Goal: Task Accomplishment & Management: Use online tool/utility

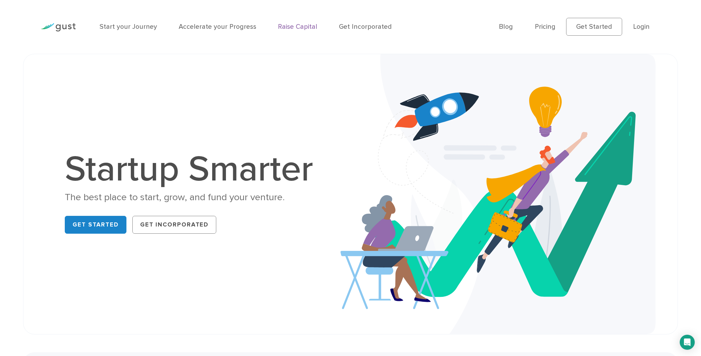
click at [291, 26] on link "Raise Capital" at bounding box center [297, 27] width 39 height 8
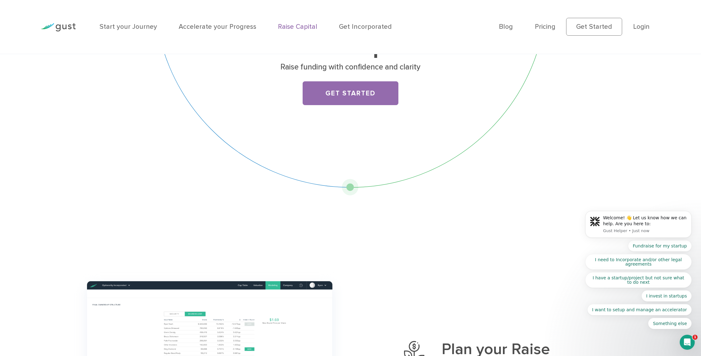
scroll to position [72, 0]
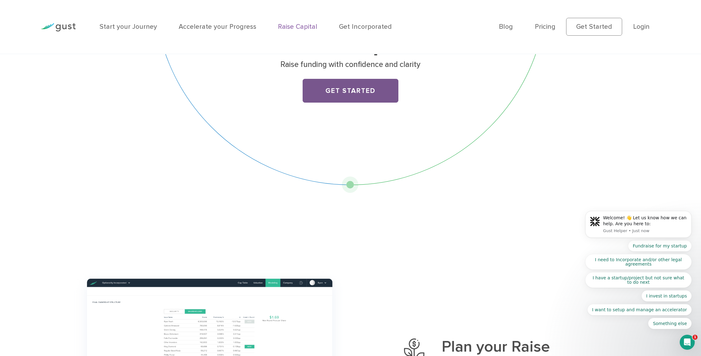
click at [364, 96] on link "Get Started" at bounding box center [350, 91] width 95 height 24
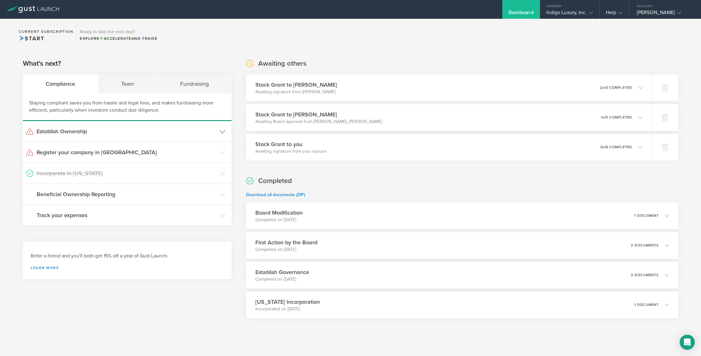
click at [70, 131] on h3 "Establish Ownership" at bounding box center [127, 131] width 180 height 8
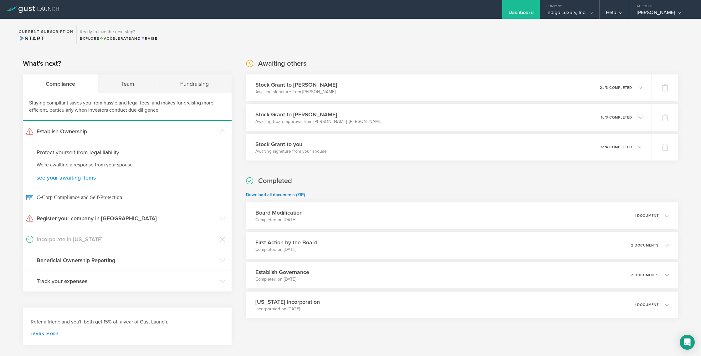
click at [84, 176] on link "see your awaiting items" at bounding box center [127, 178] width 181 height 6
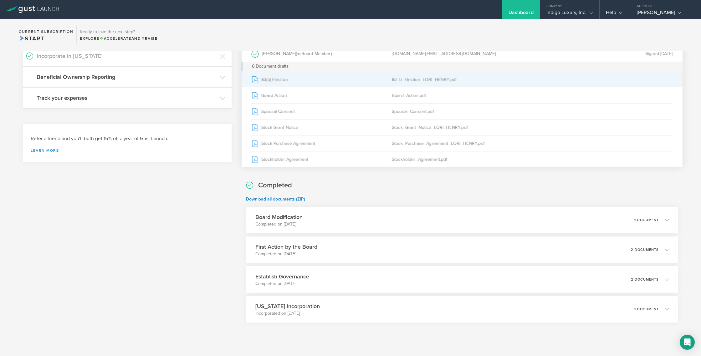
scroll to position [194, 0]
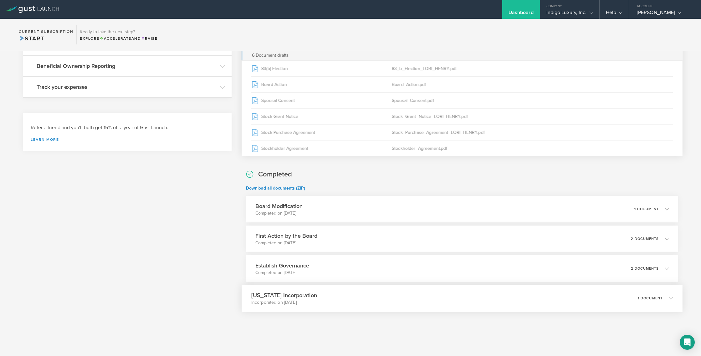
click at [290, 298] on h3 "Delaware Incorporation" at bounding box center [284, 295] width 66 height 8
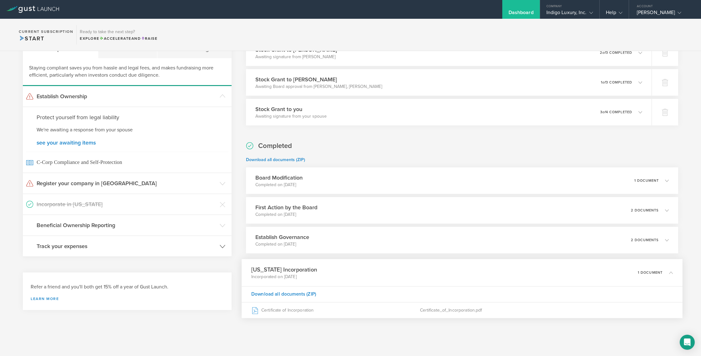
scroll to position [35, 0]
click at [92, 183] on h3 "Register your company in FL" at bounding box center [127, 184] width 180 height 8
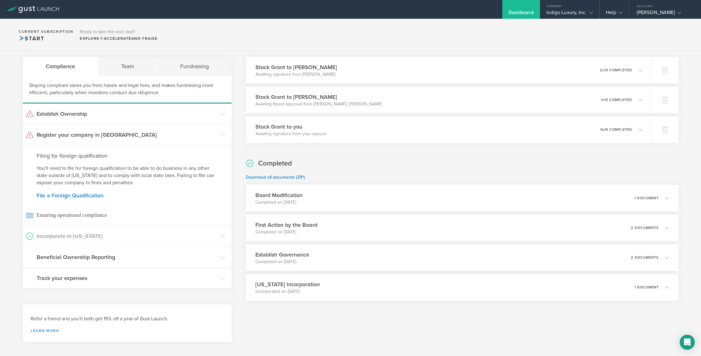
scroll to position [23, 0]
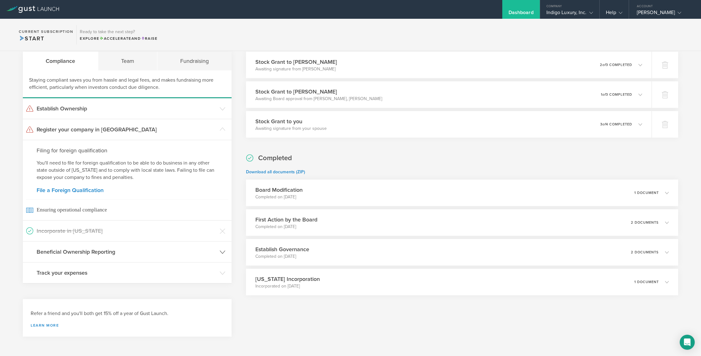
click at [105, 255] on h3 "Beneficial Ownership Reporting" at bounding box center [127, 252] width 180 height 8
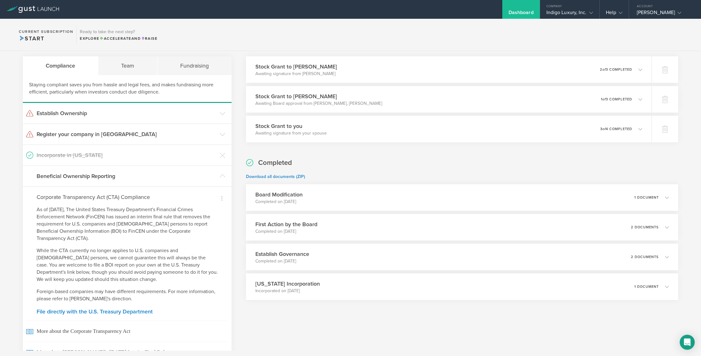
scroll to position [0, 0]
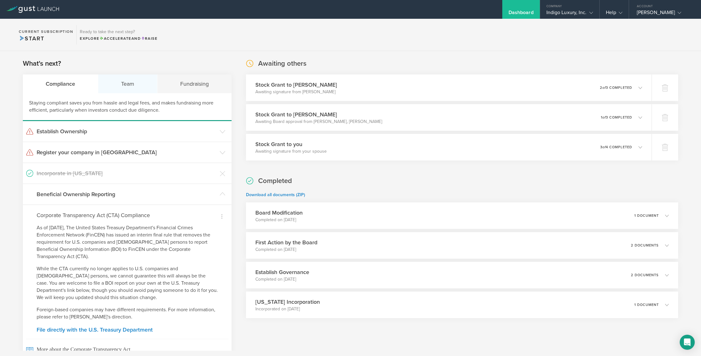
click at [122, 81] on div "Team" at bounding box center [127, 83] width 59 height 19
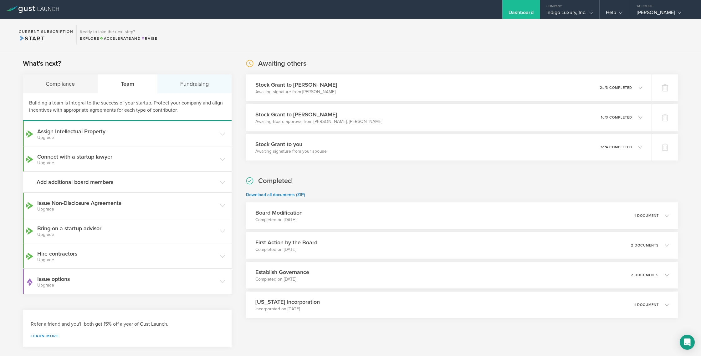
click at [186, 88] on div "Fundraising" at bounding box center [194, 83] width 74 height 19
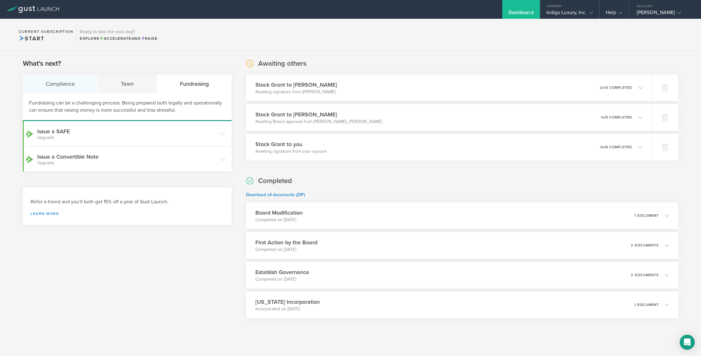
click at [58, 86] on div "Compliance" at bounding box center [60, 83] width 75 height 19
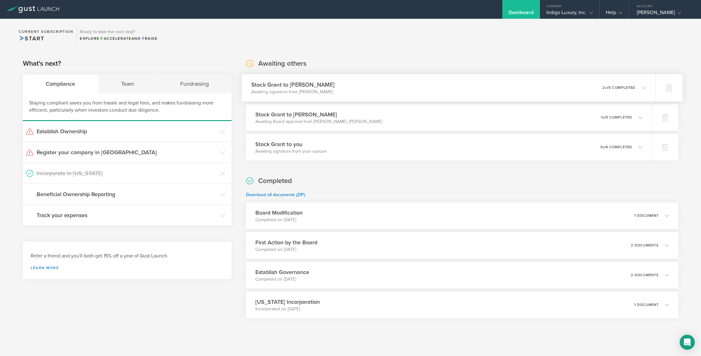
click at [311, 86] on h3 "Stock Grant to JULIA VALENTINE" at bounding box center [292, 84] width 83 height 8
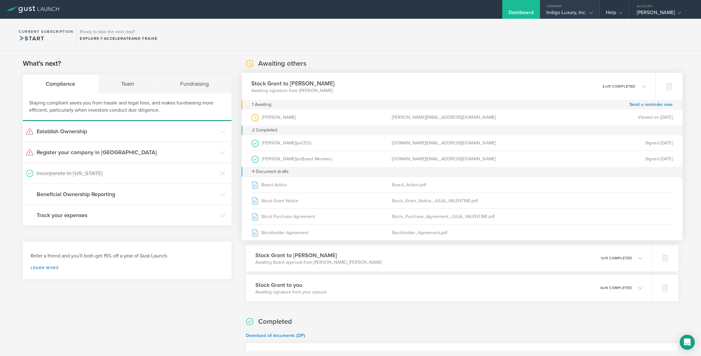
click at [588, 10] on gust-icon at bounding box center [590, 12] width 6 height 6
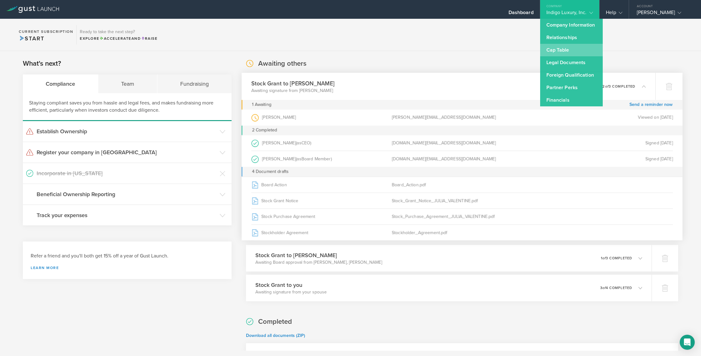
click at [562, 52] on link "Cap Table" at bounding box center [571, 50] width 63 height 13
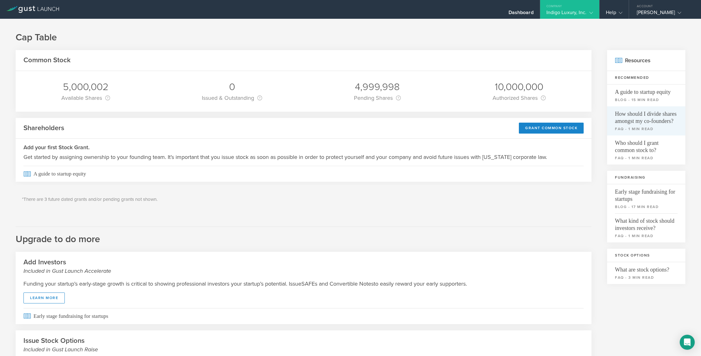
click at [644, 116] on span "How should I divide shares amongst my co-founders?" at bounding box center [646, 115] width 63 height 18
click at [513, 90] on div "10,000,000" at bounding box center [519, 86] width 53 height 13
click at [529, 126] on div "Grant Common Stock" at bounding box center [551, 128] width 65 height 11
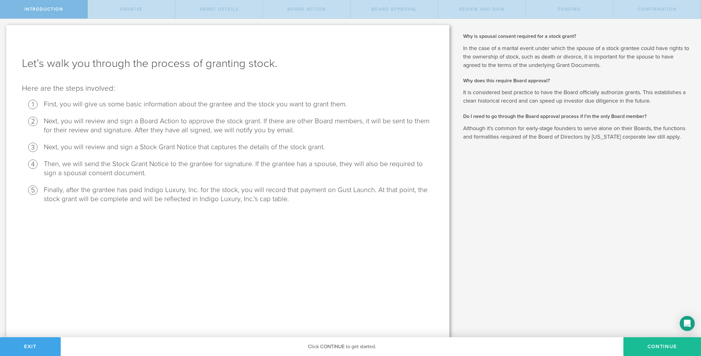
click at [32, 347] on button "Exit" at bounding box center [30, 346] width 61 height 19
